Goal: Information Seeking & Learning: Learn about a topic

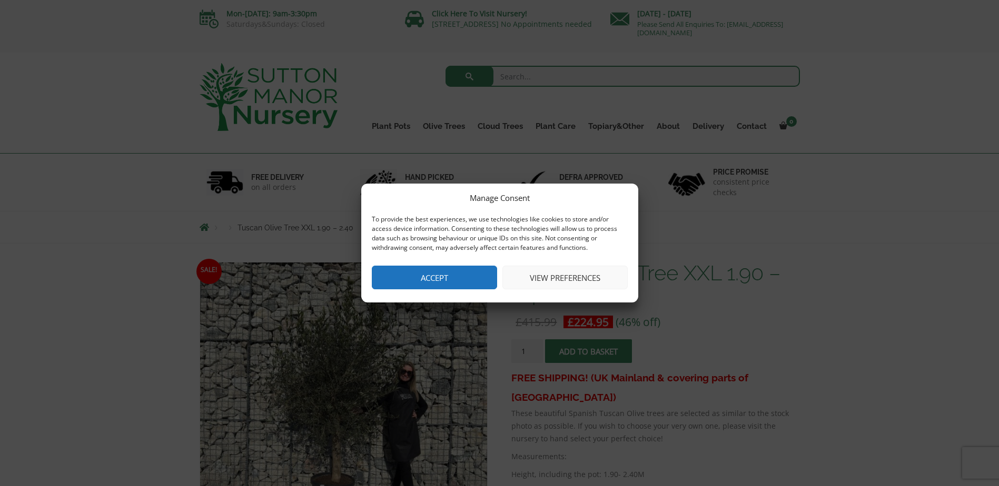
click at [429, 275] on button "Accept" at bounding box center [434, 278] width 125 height 24
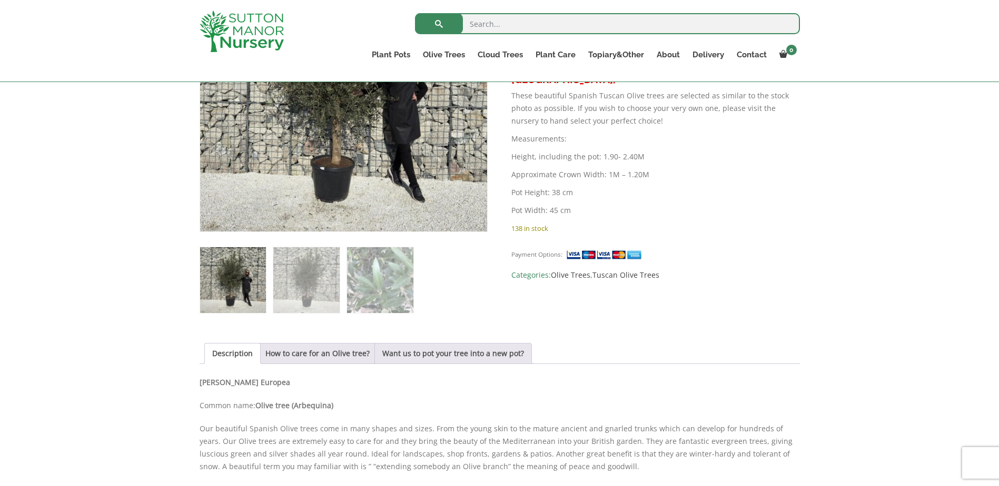
scroll to position [316, 0]
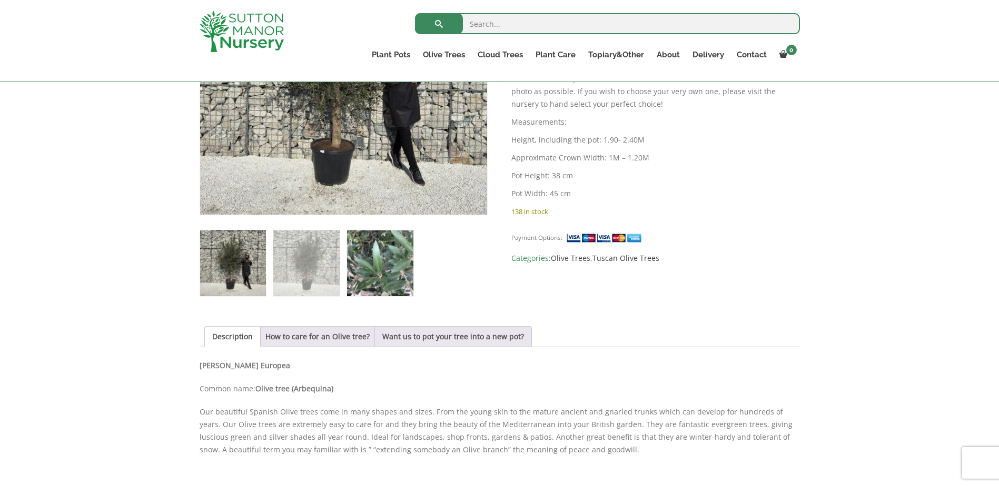
click at [366, 253] on img at bounding box center [380, 264] width 66 height 66
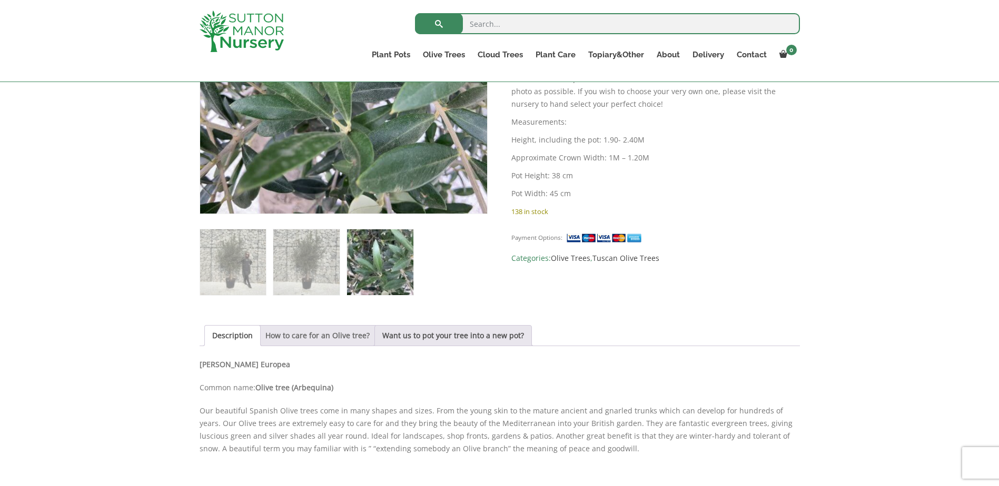
click at [271, 331] on link "How to care for an Olive tree?" at bounding box center [317, 336] width 104 height 20
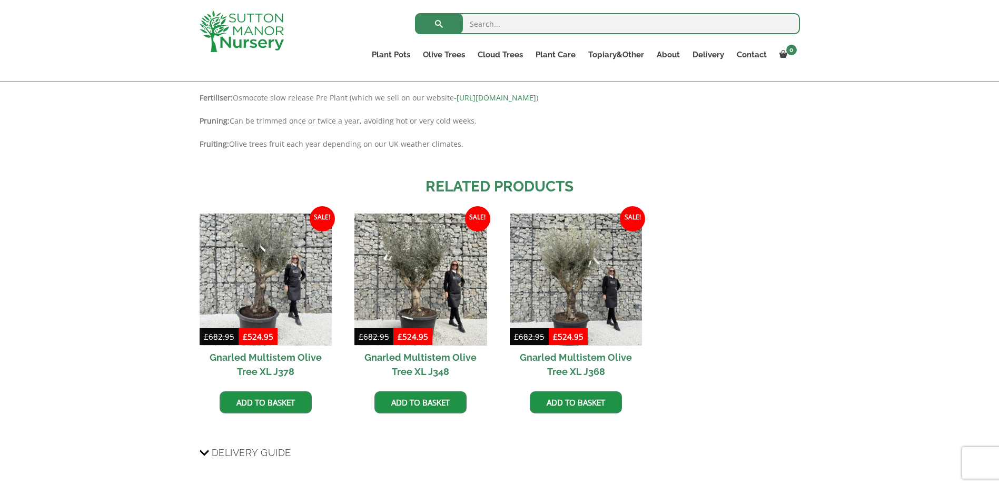
scroll to position [790, 0]
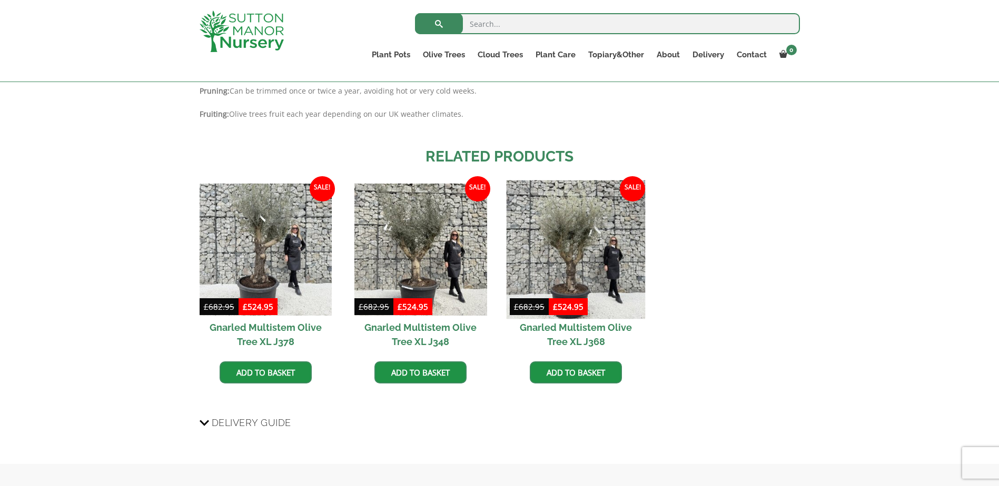
click at [583, 268] on img at bounding box center [575, 249] width 139 height 139
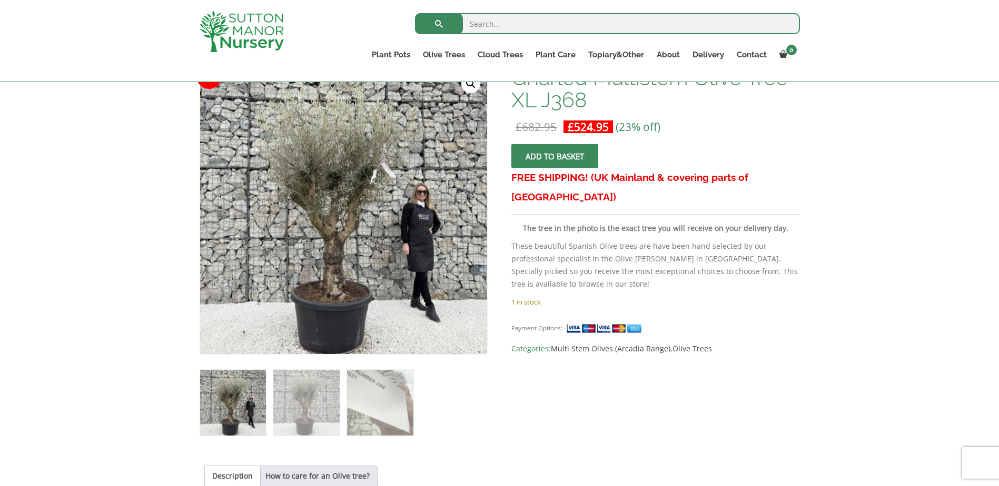
scroll to position [158, 0]
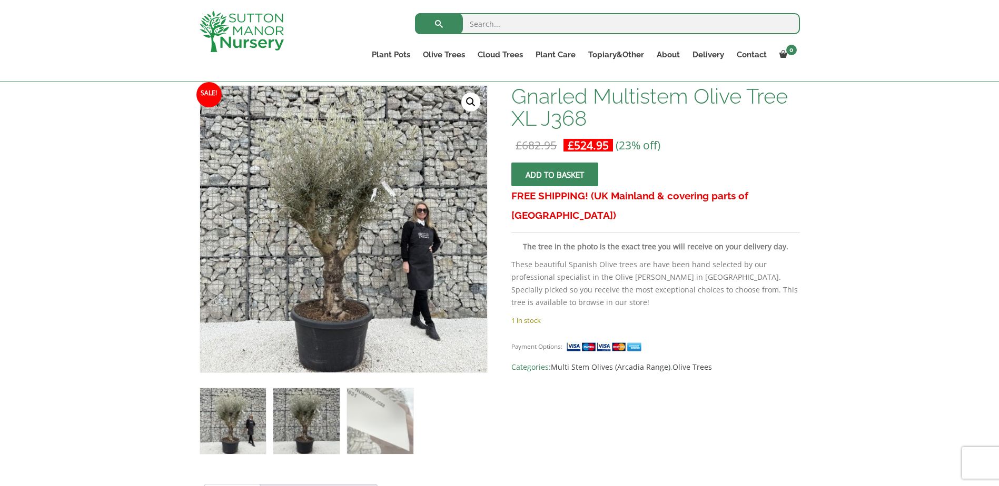
click at [303, 432] on img at bounding box center [306, 421] width 66 height 66
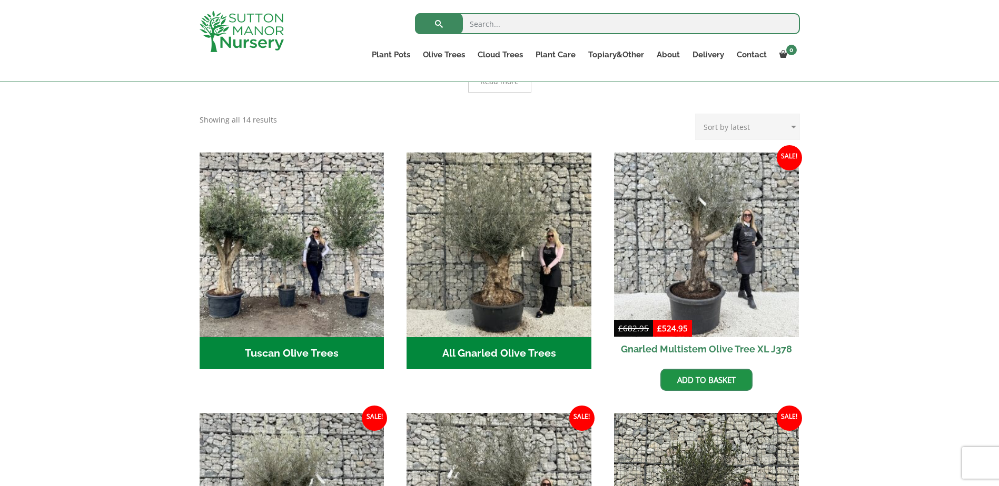
scroll to position [316, 0]
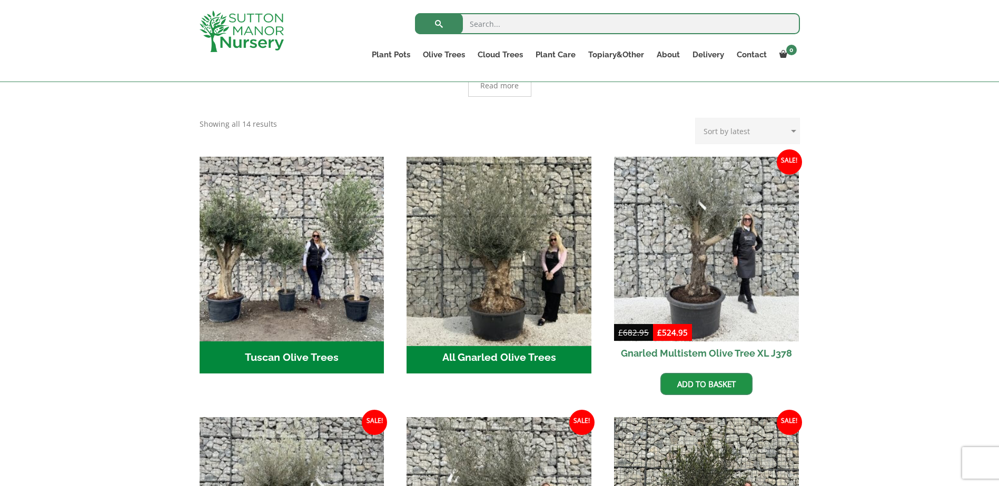
click at [484, 255] on img "Visit product category All Gnarled Olive Trees" at bounding box center [499, 249] width 194 height 194
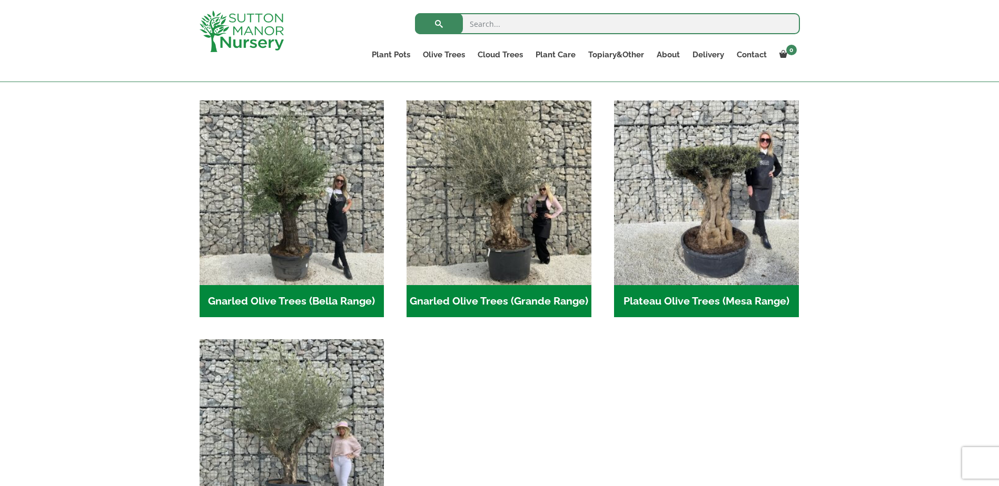
scroll to position [211, 0]
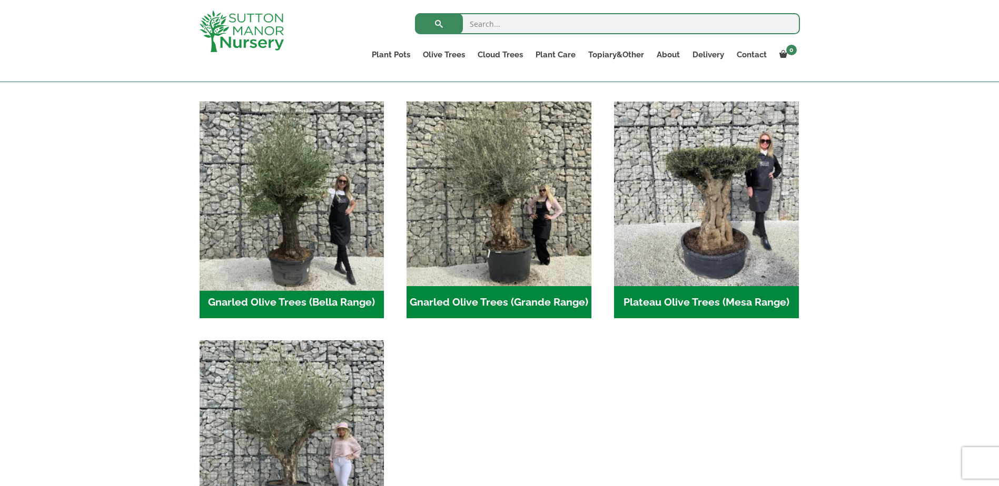
click at [315, 231] on img "Visit product category Gnarled Olive Trees (Bella Range)" at bounding box center [292, 194] width 194 height 194
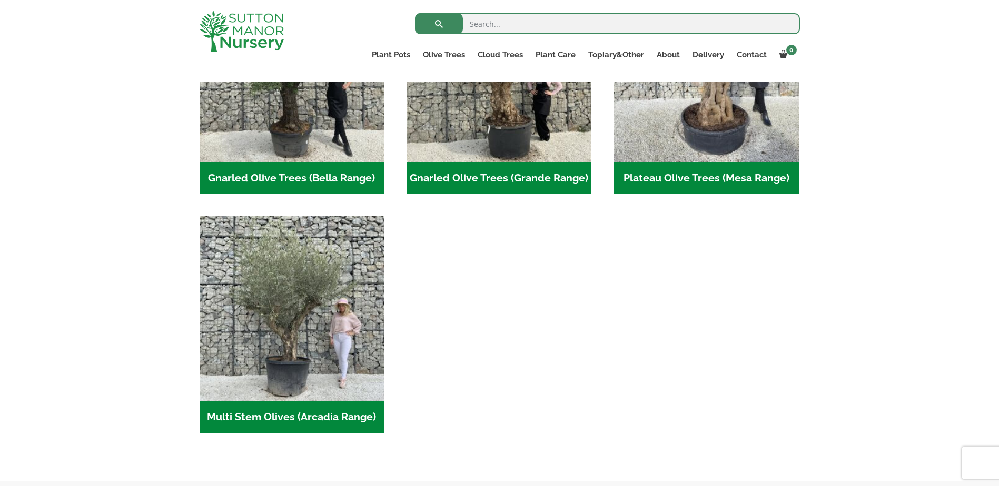
scroll to position [368, 0]
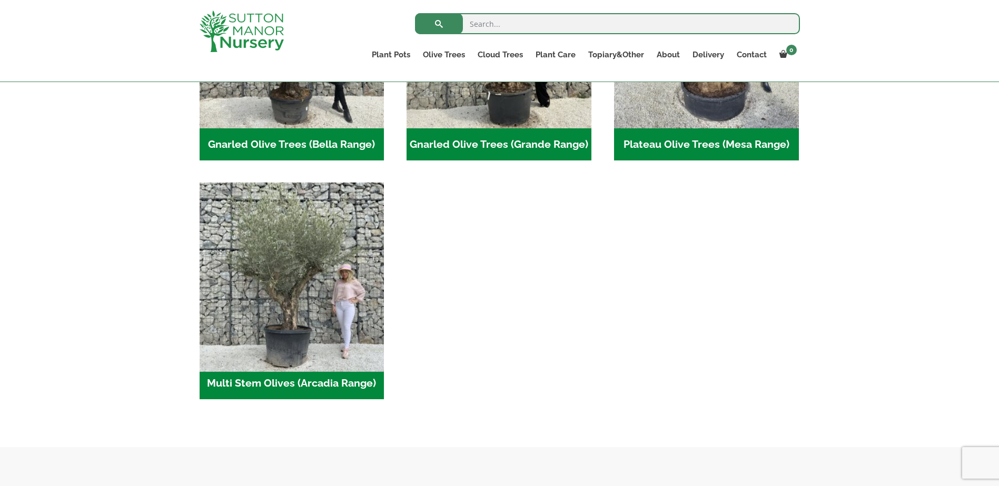
click at [294, 280] on img "Visit product category Multi Stem Olives (Arcadia Range)" at bounding box center [292, 275] width 194 height 194
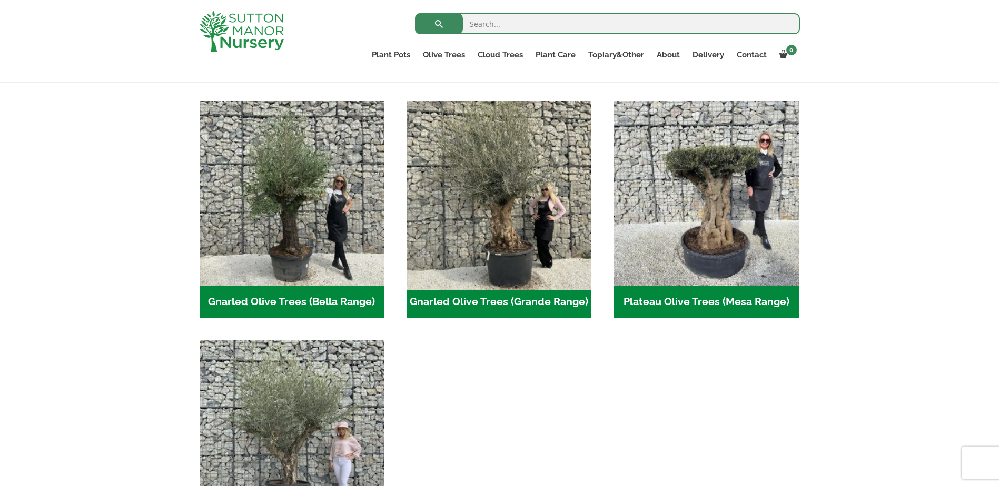
scroll to position [211, 0]
click at [508, 234] on img "Visit product category Gnarled Olive Trees (Grande Range)" at bounding box center [499, 194] width 194 height 194
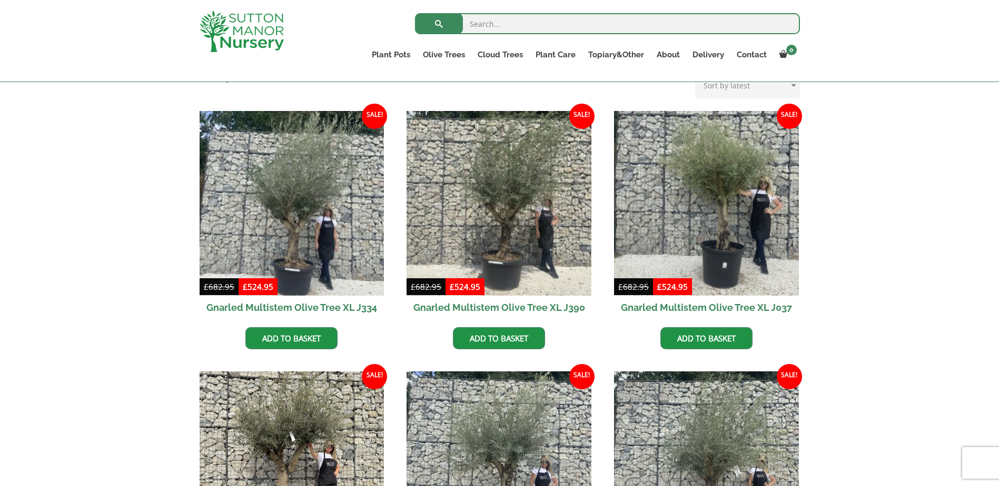
scroll to position [368, 0]
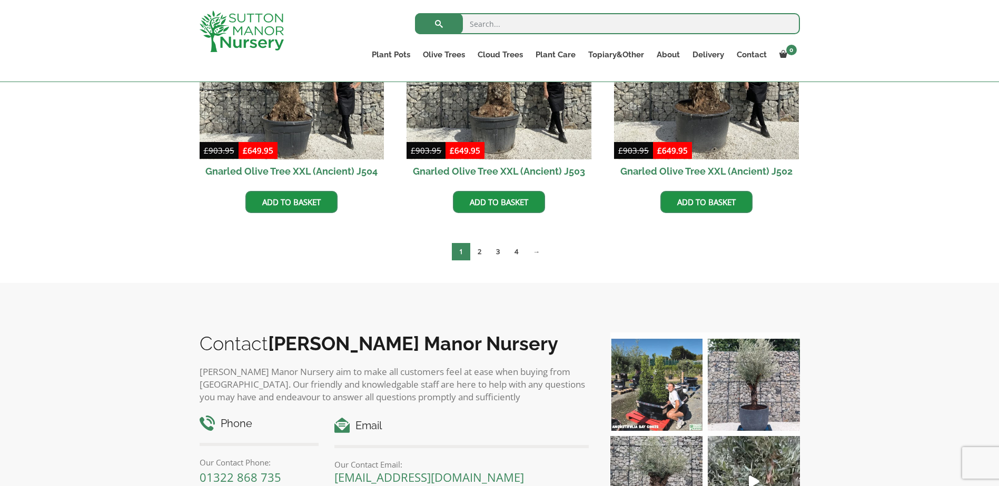
scroll to position [1684, 0]
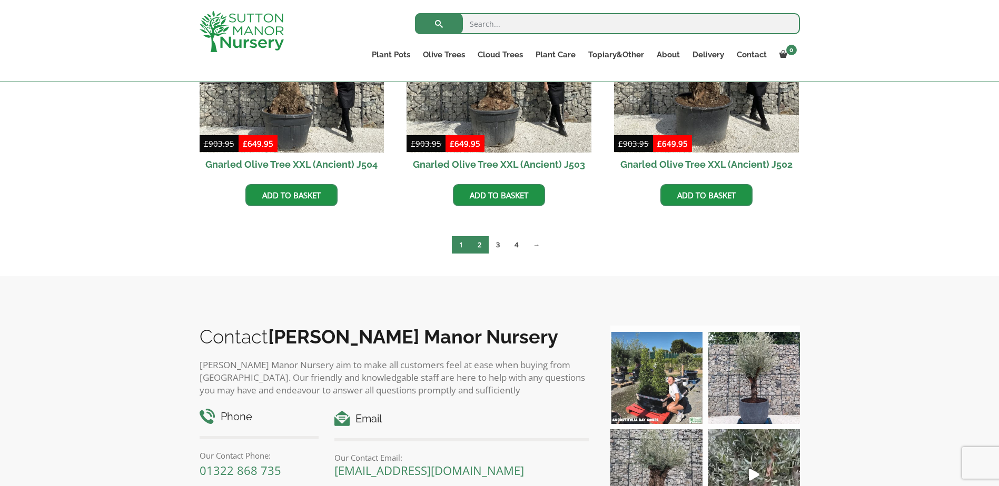
click at [478, 243] on link "2" at bounding box center [479, 244] width 18 height 17
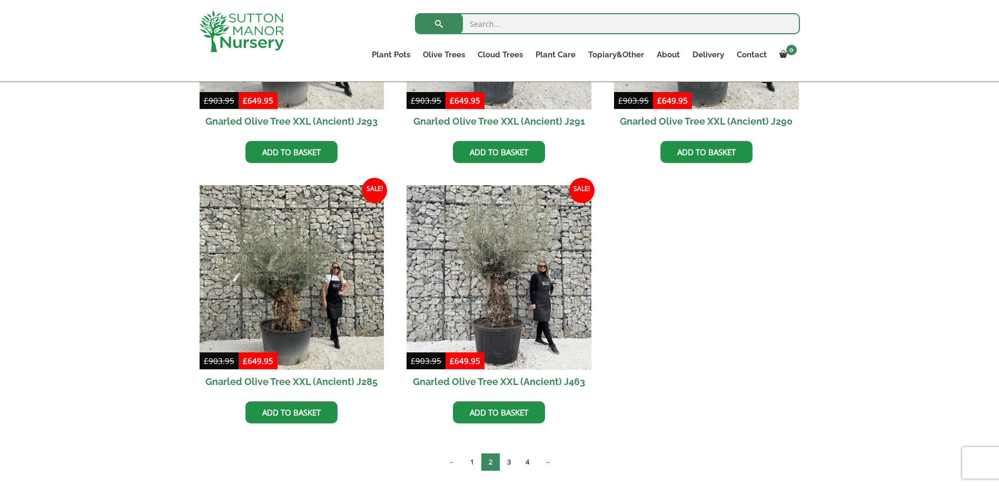
scroll to position [1684, 0]
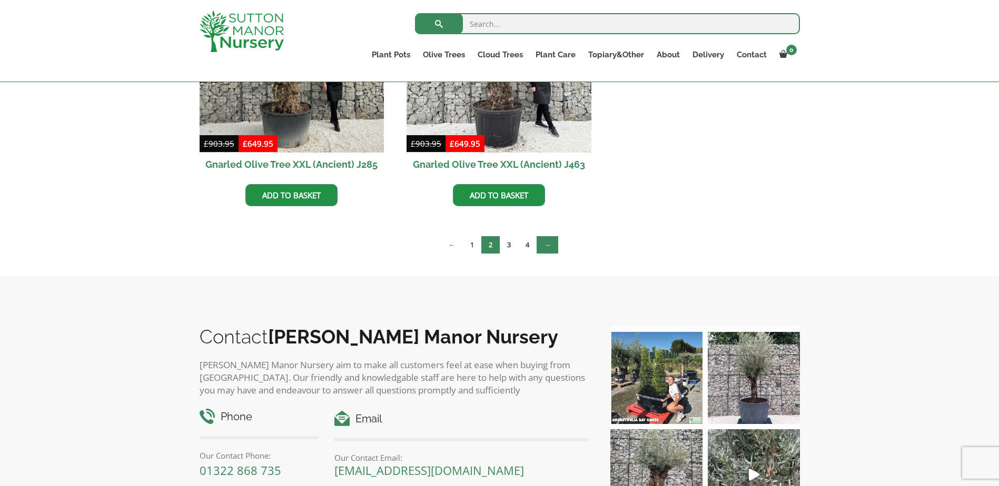
click at [547, 245] on link "→" at bounding box center [547, 244] width 22 height 17
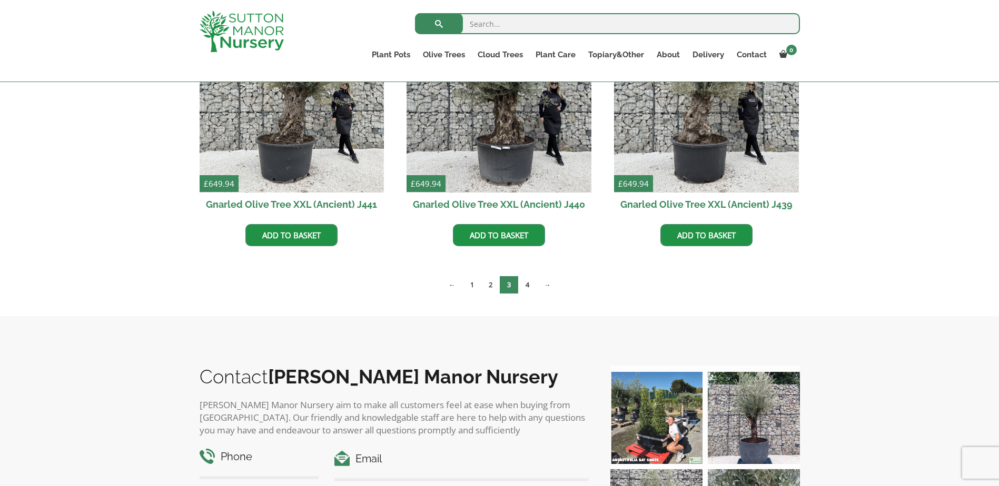
scroll to position [1421, 0]
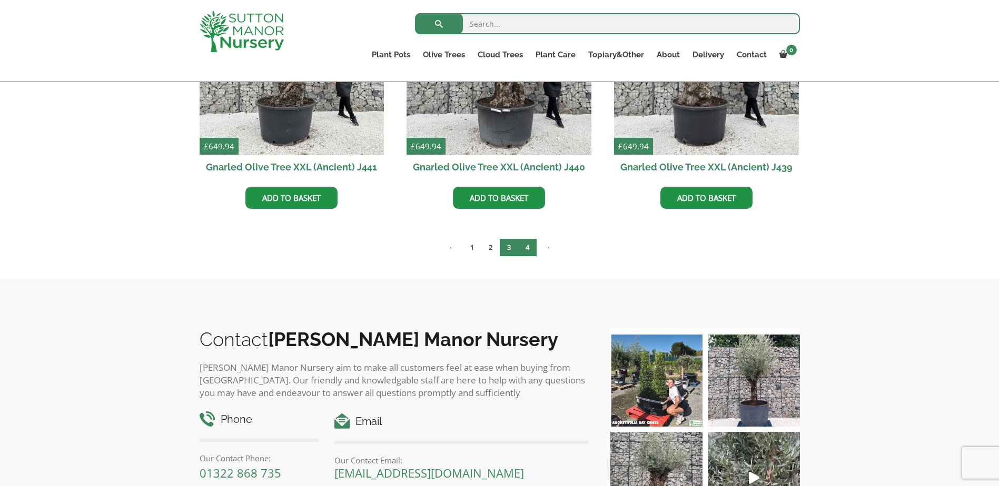
click at [525, 242] on link "4" at bounding box center [527, 247] width 18 height 17
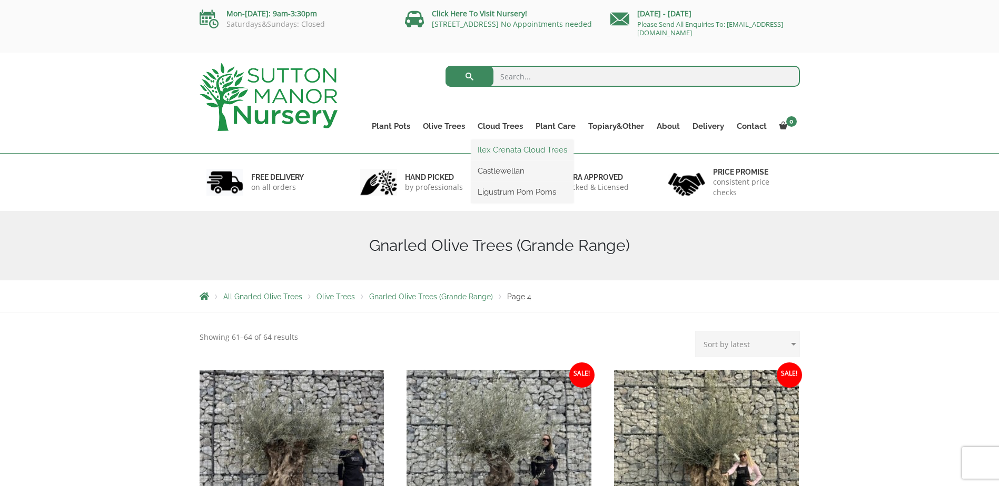
click at [497, 148] on link "Ilex Crenata Cloud Trees" at bounding box center [522, 150] width 102 height 16
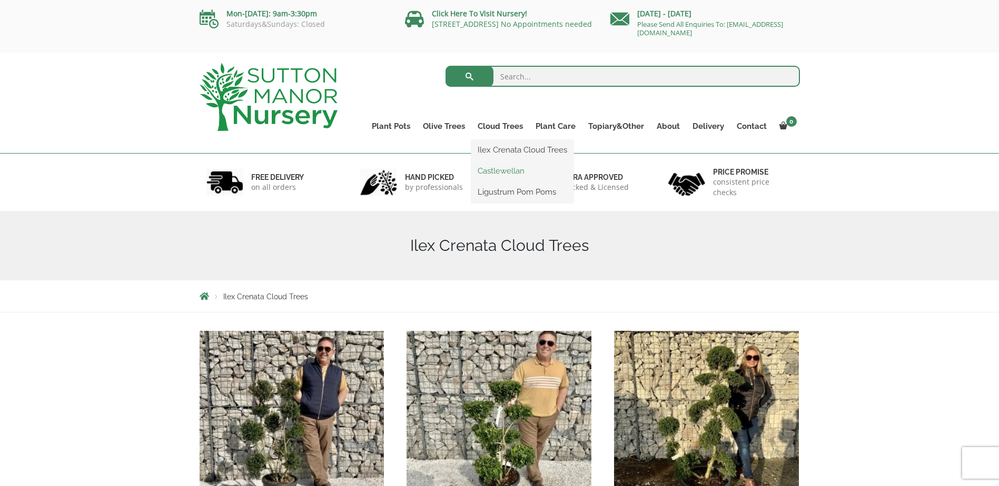
click at [505, 168] on link "Castlewellan" at bounding box center [522, 171] width 102 height 16
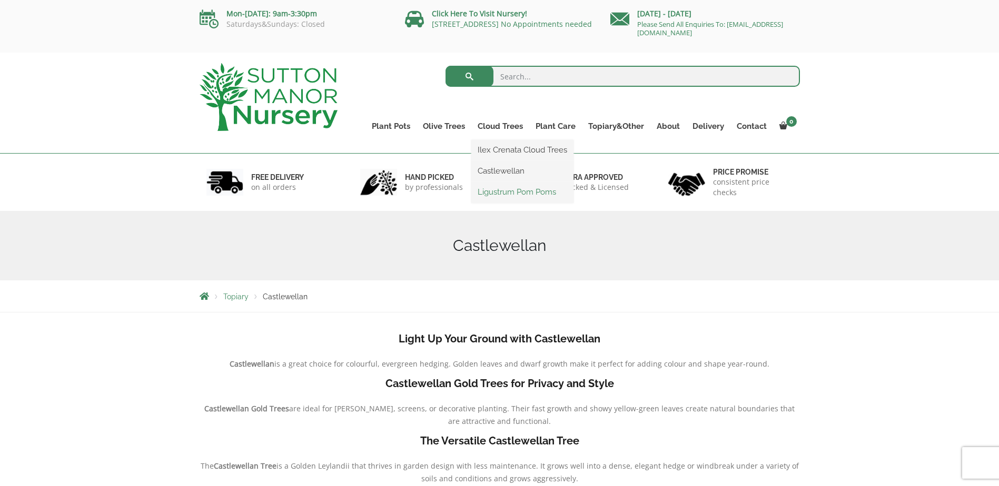
click at [500, 188] on link "Ligustrum Pom Poms" at bounding box center [522, 192] width 102 height 16
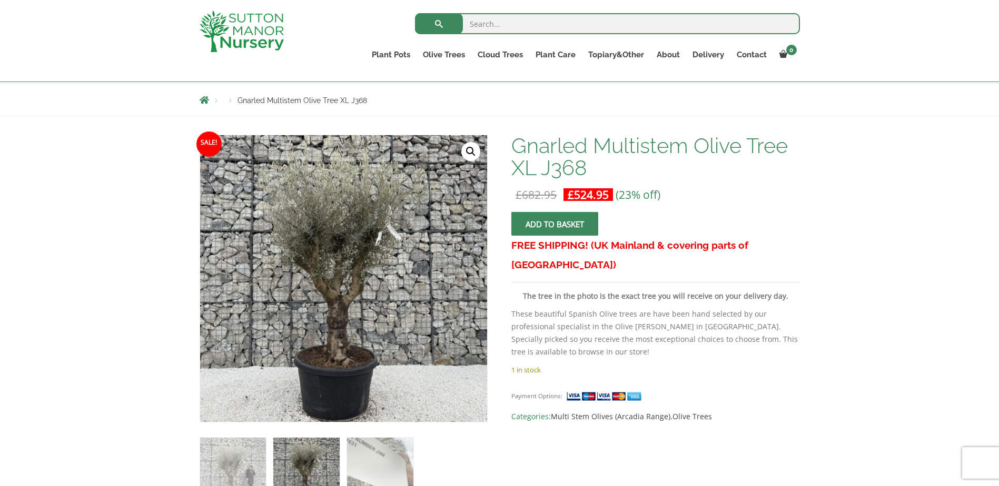
scroll to position [105, 0]
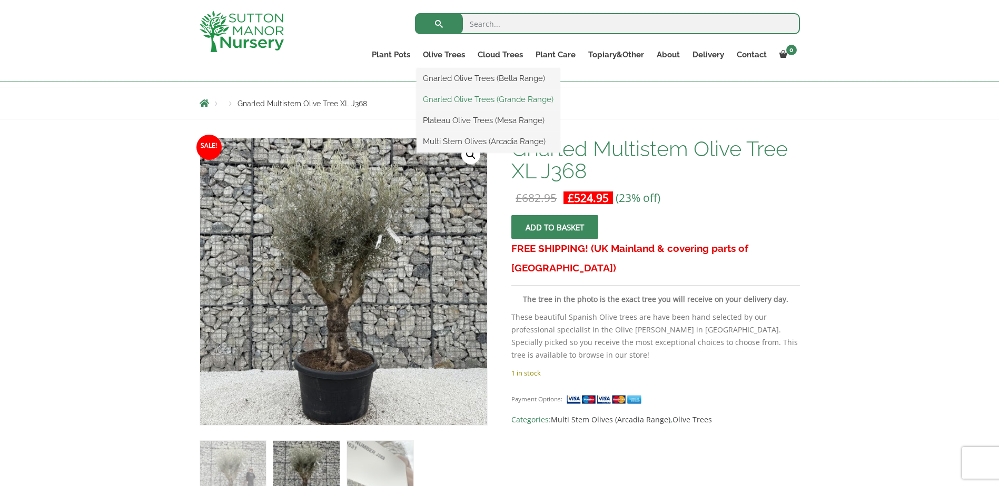
click at [480, 96] on link "Gnarled Olive Trees (Grande Range)" at bounding box center [487, 100] width 143 height 16
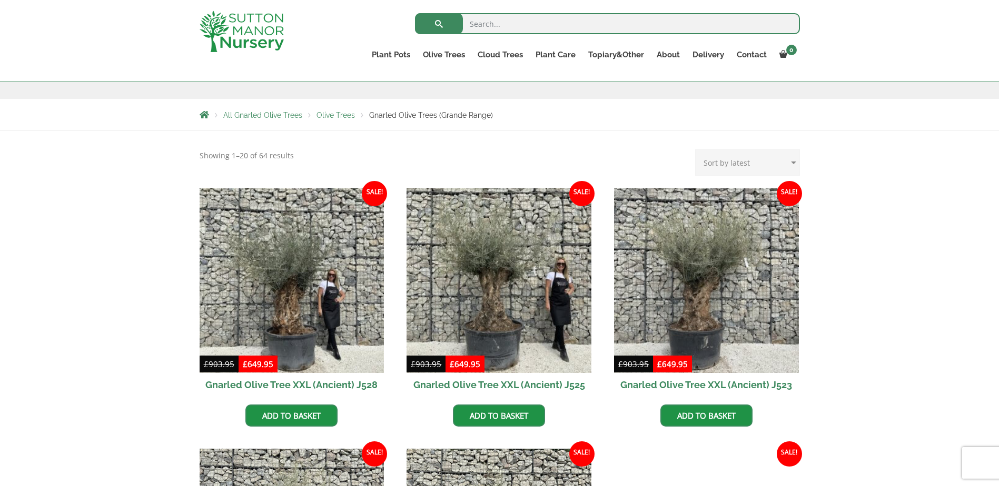
scroll to position [211, 0]
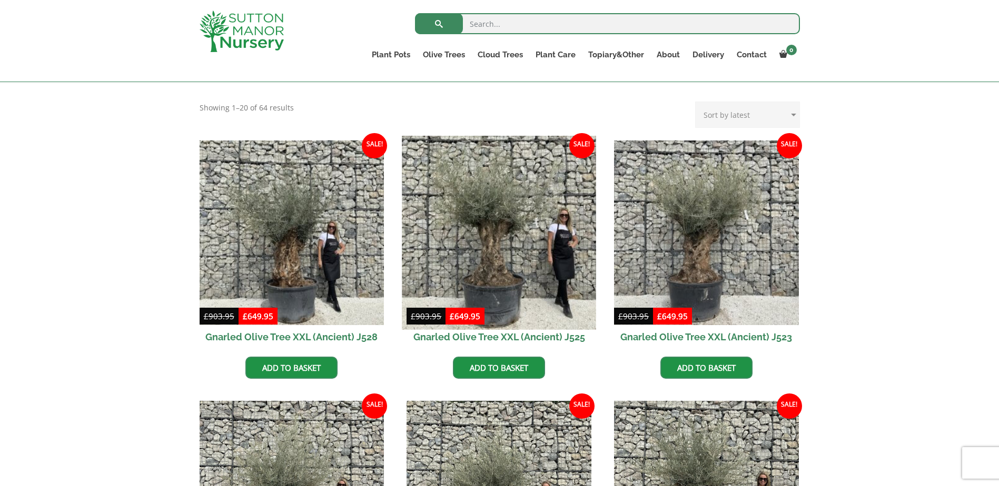
click at [488, 253] on img at bounding box center [499, 233] width 194 height 194
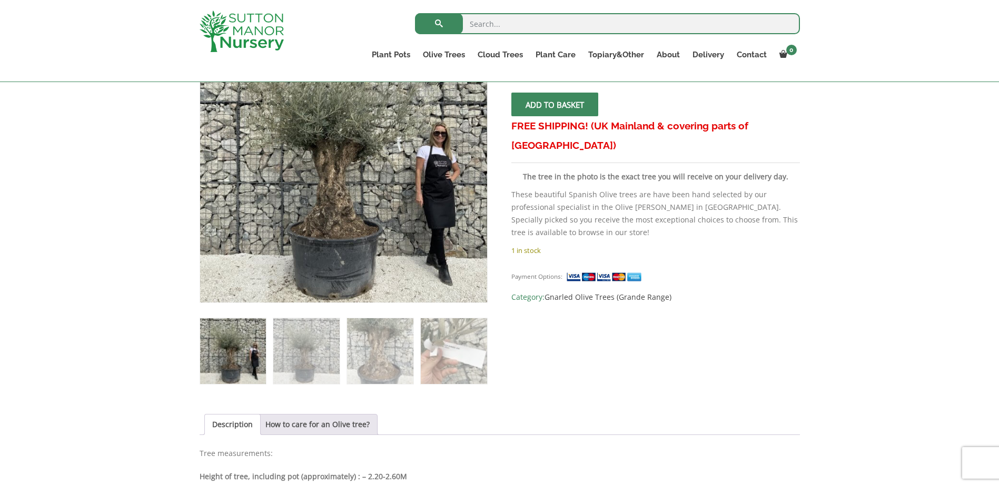
scroll to position [211, 0]
